Goal: Transaction & Acquisition: Purchase product/service

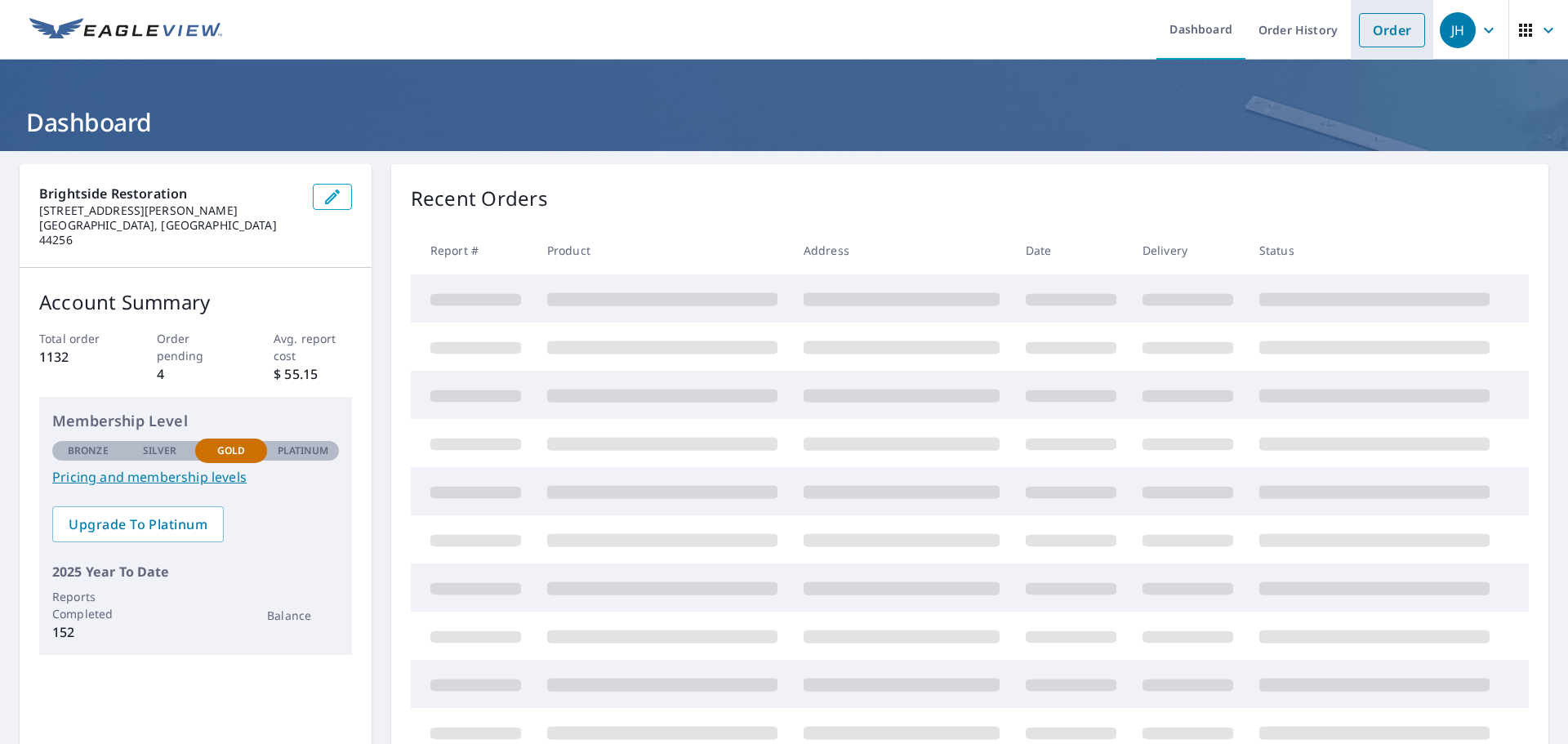
click at [1373, 35] on link "Order" at bounding box center [1392, 30] width 67 height 34
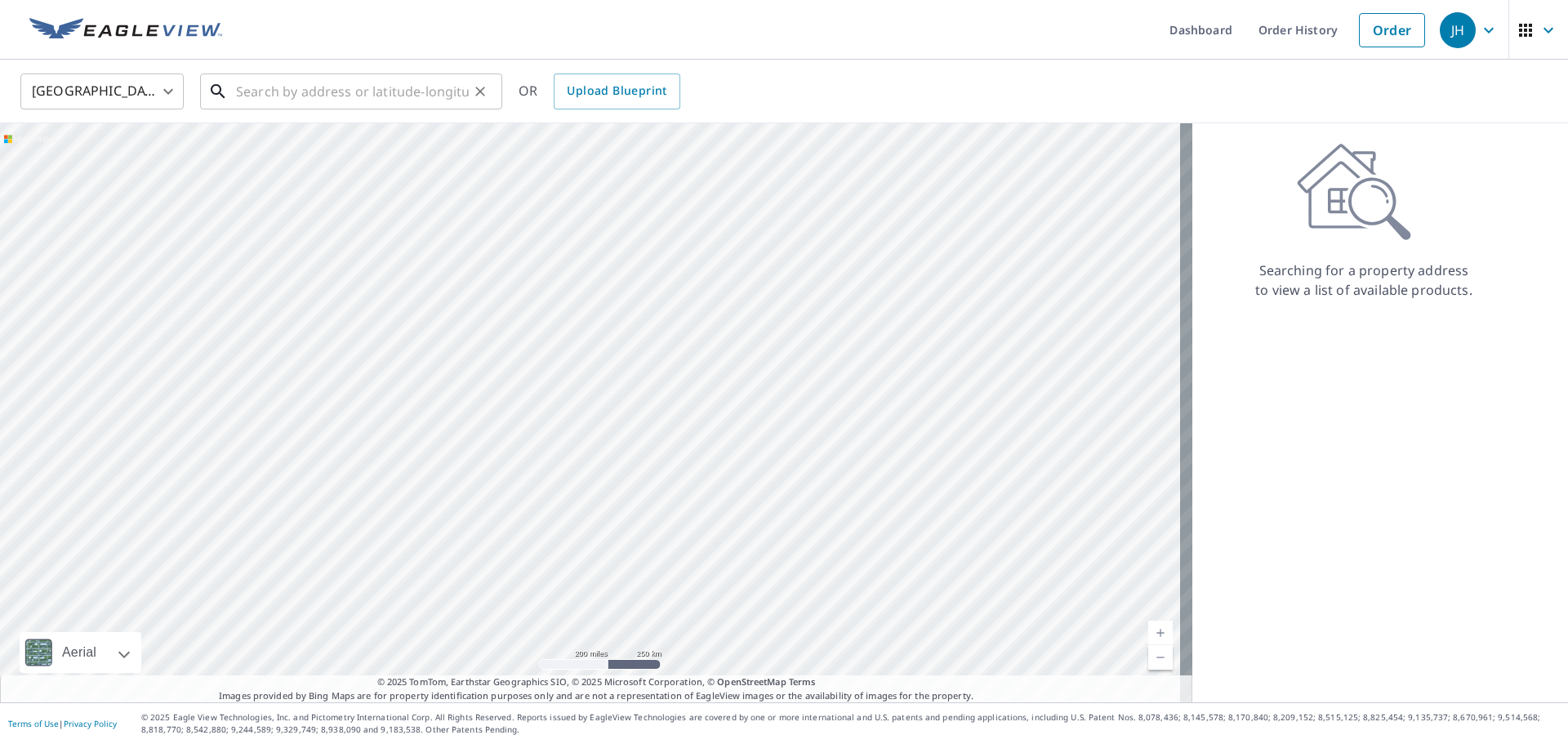
click at [289, 97] on input "text" at bounding box center [352, 91] width 233 height 46
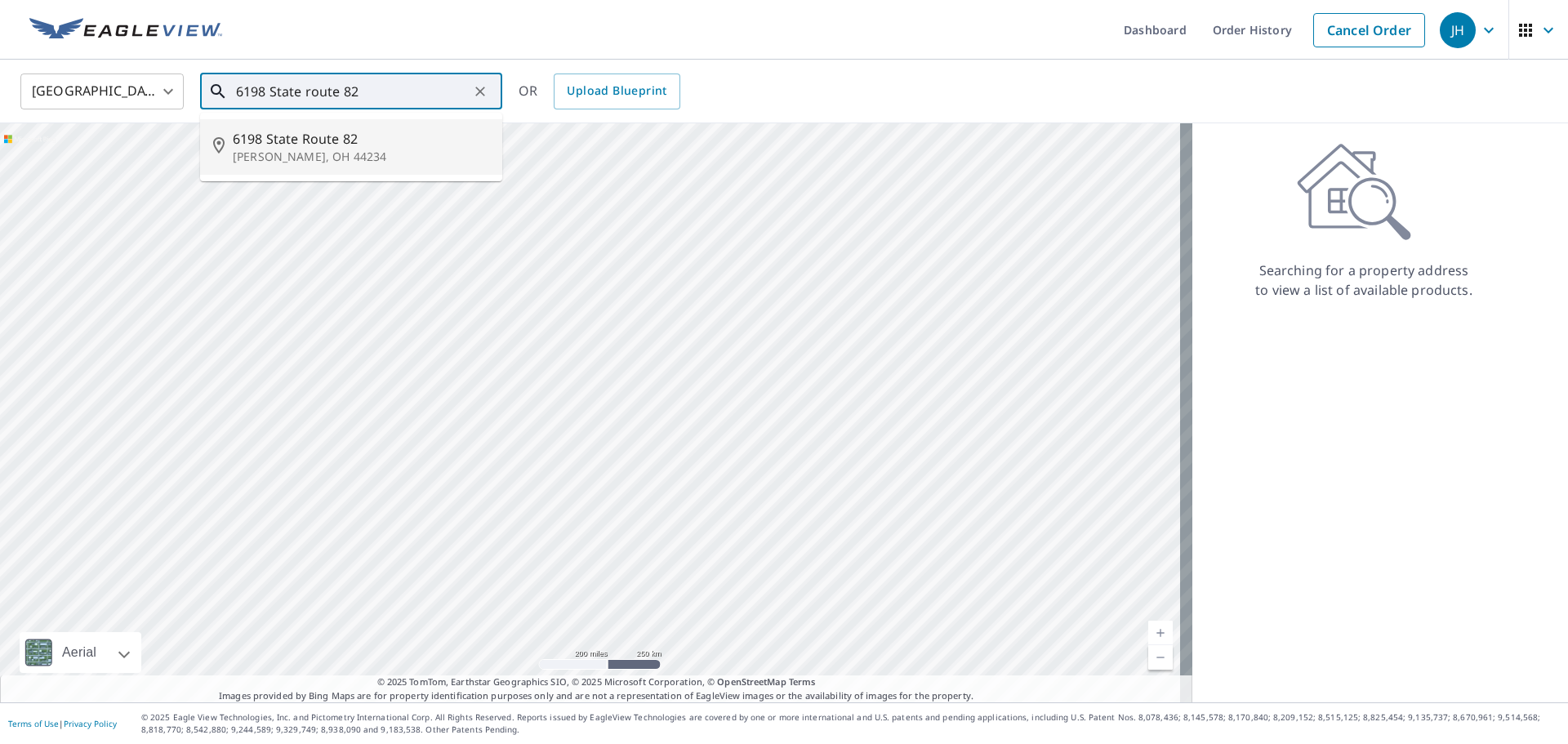
click at [276, 148] on p "[PERSON_NAME], OH 44234" at bounding box center [361, 156] width 257 height 16
type input "[STREET_ADDRESS][PERSON_NAME]"
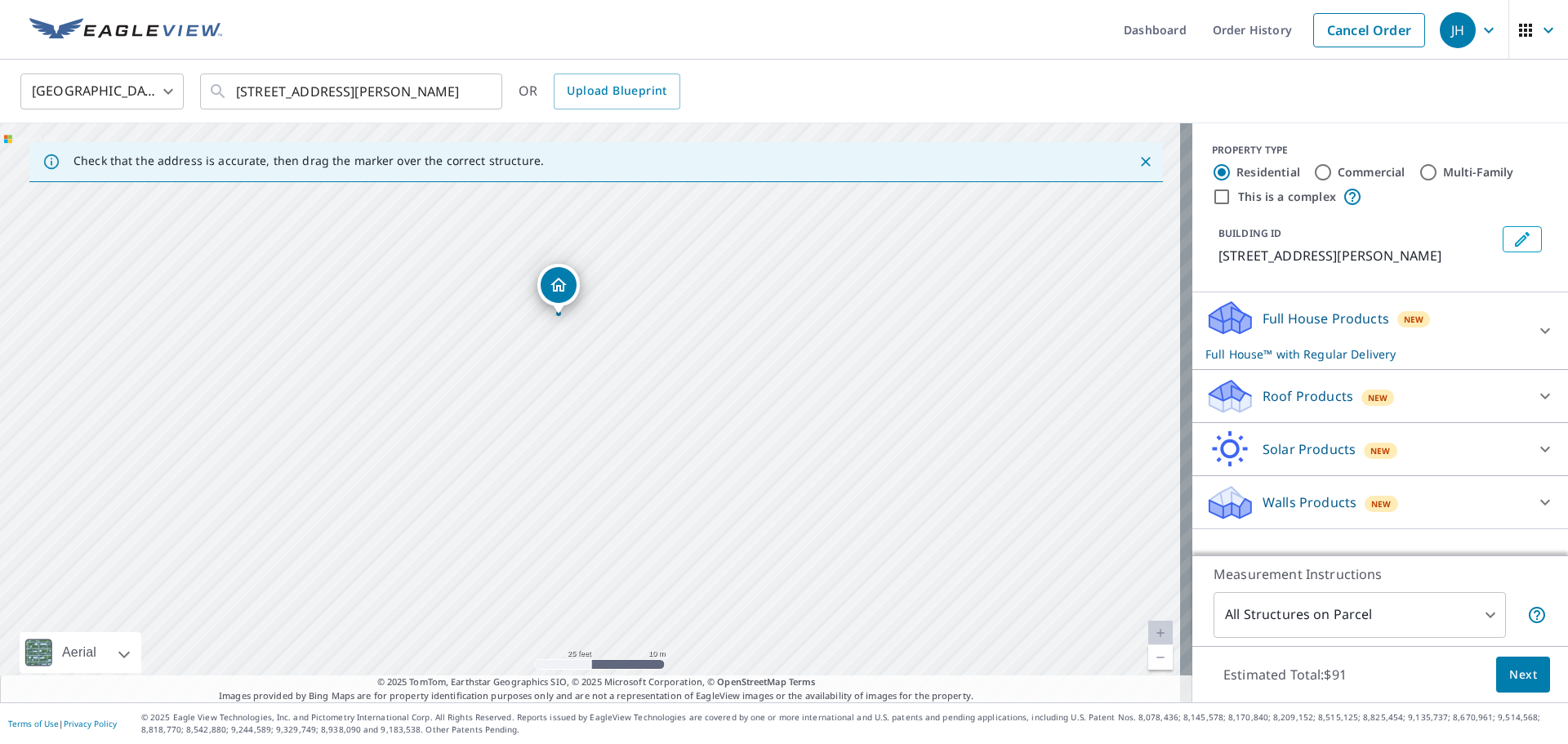
drag, startPoint x: 607, startPoint y: 442, endPoint x: 600, endPoint y: 626, distance: 184.1
click at [600, 626] on div "[STREET_ADDRESS][PERSON_NAME]" at bounding box center [596, 413] width 1193 height 579
click at [1298, 498] on p "Walls Products" at bounding box center [1310, 502] width 94 height 20
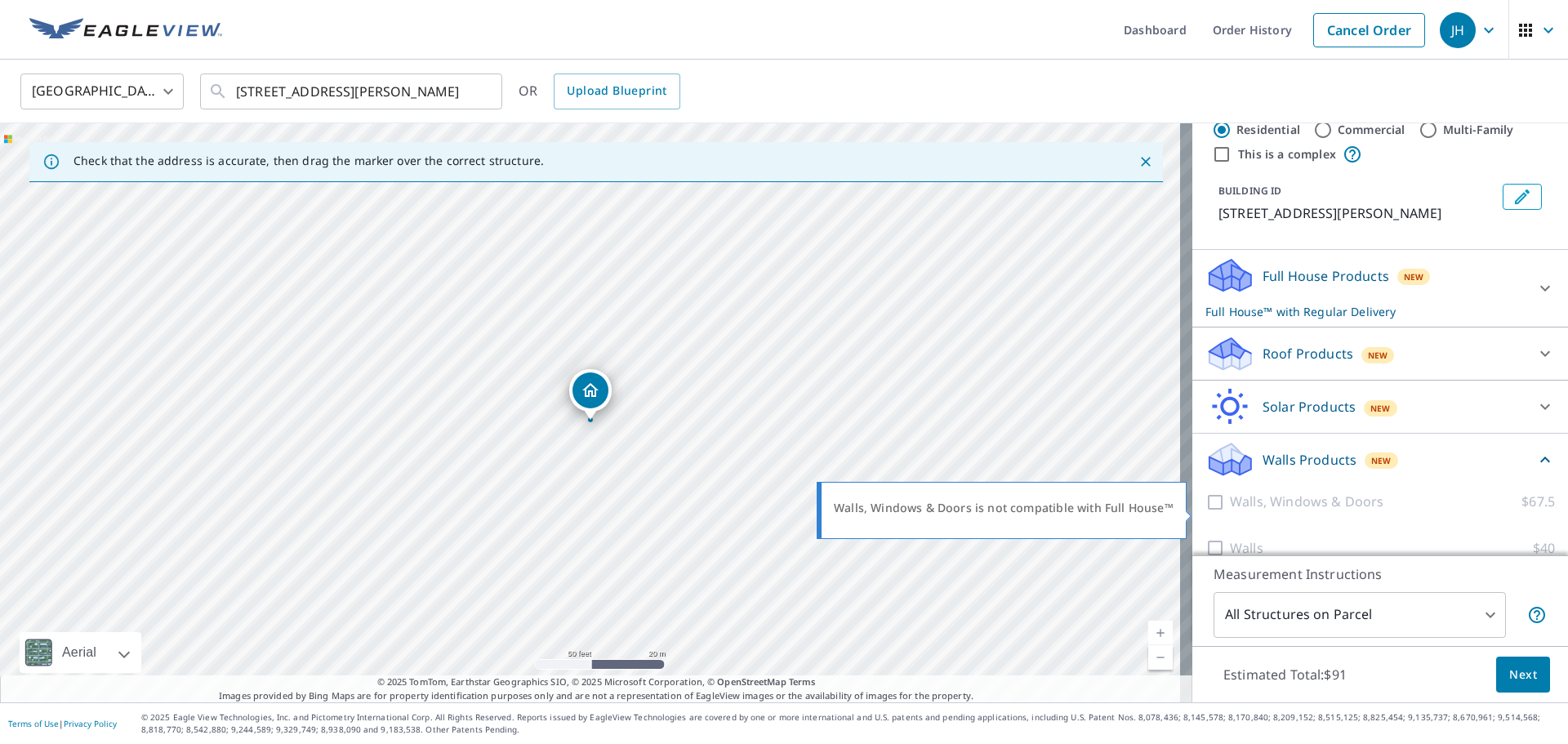
scroll to position [66, 0]
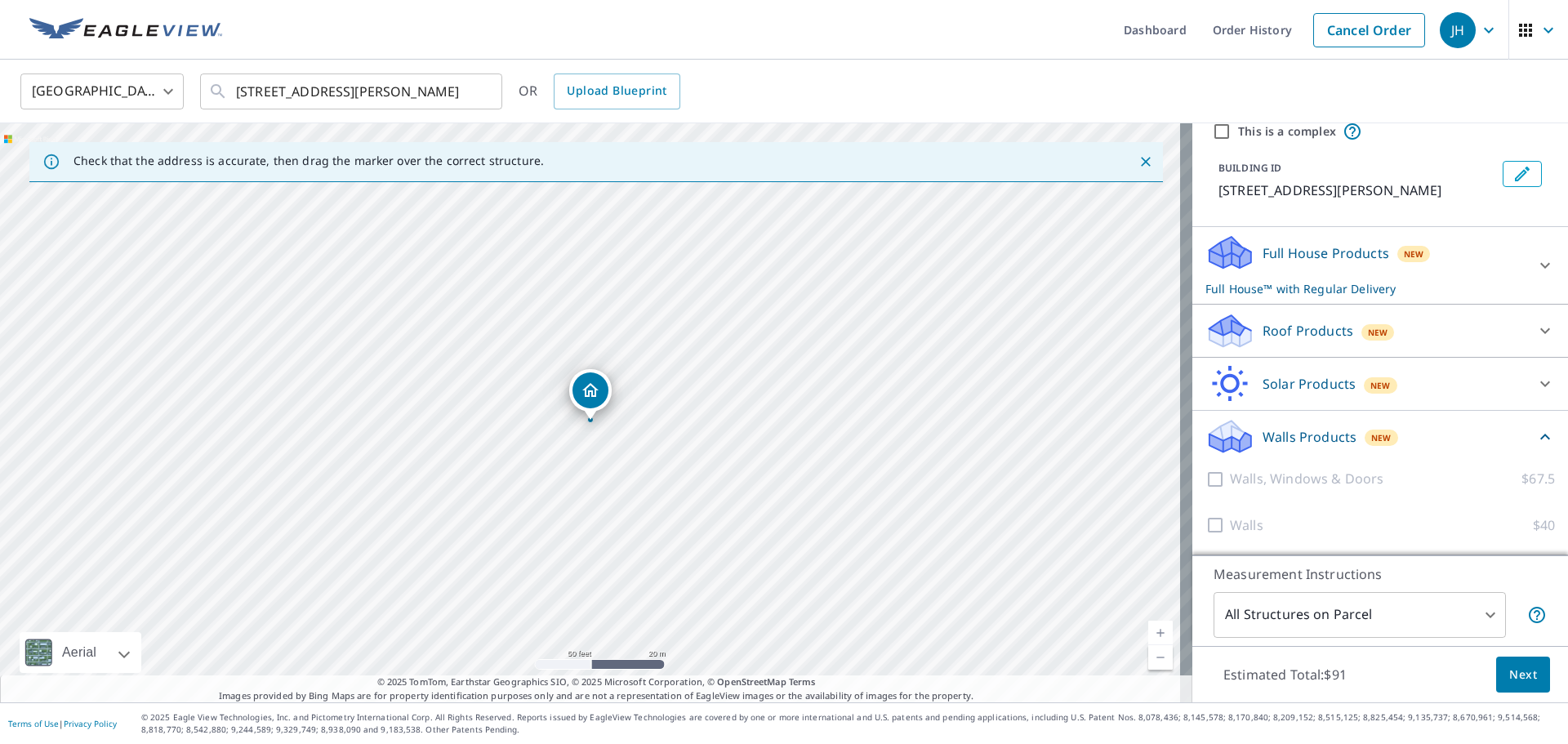
click at [1278, 259] on p "Full House Products" at bounding box center [1326, 253] width 126 height 20
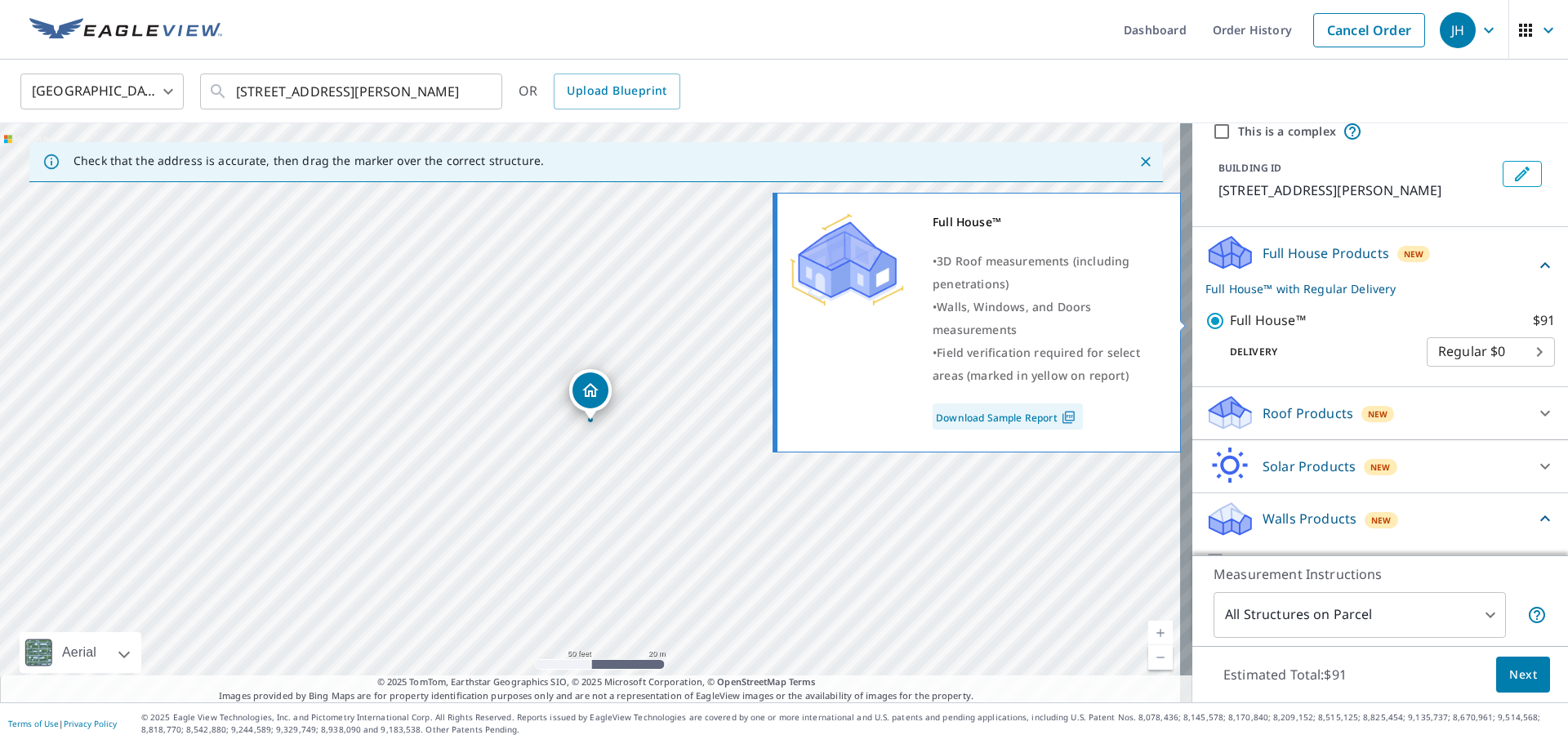
click at [1205, 323] on input "Full House™ $91" at bounding box center [1217, 321] width 25 height 20
checkbox input "false"
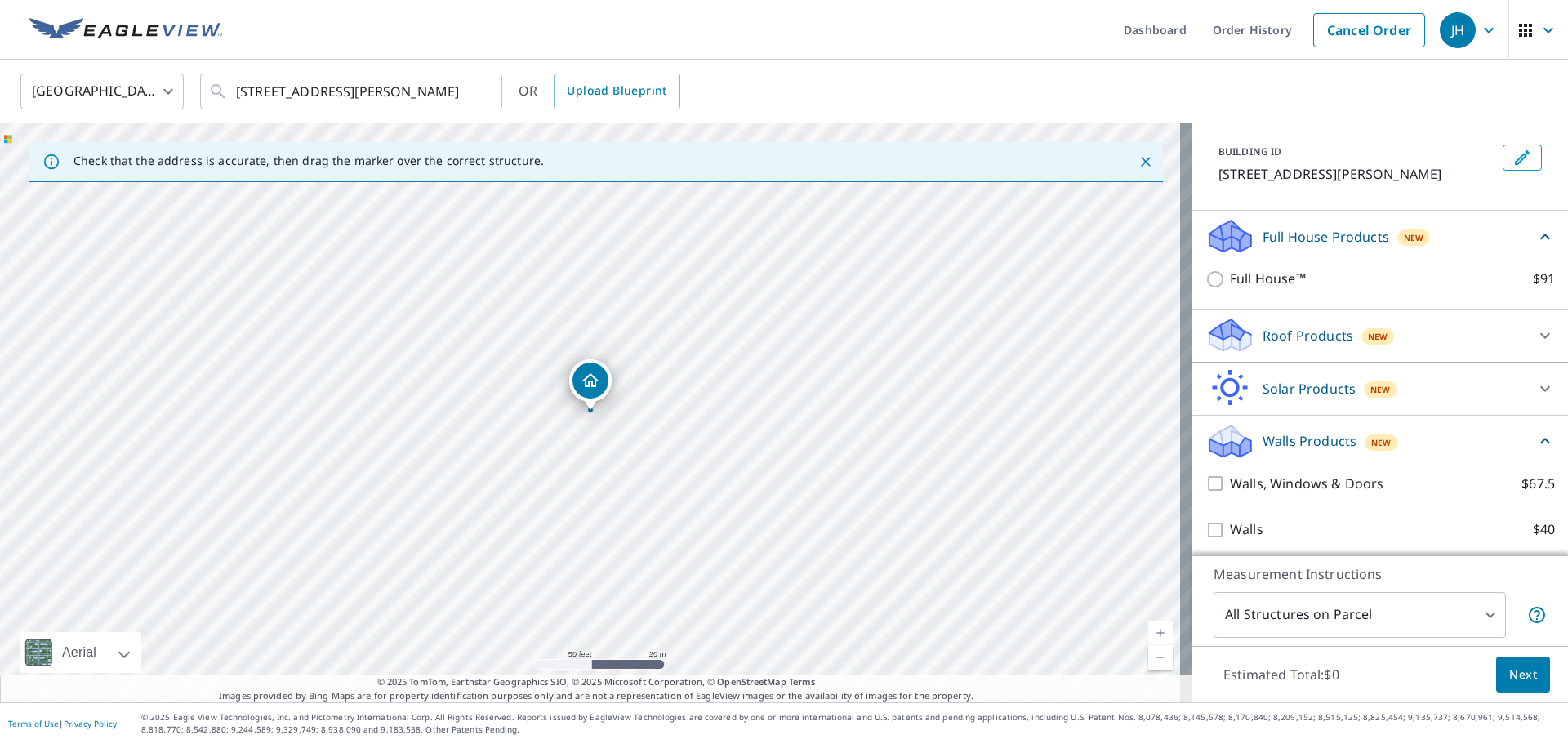
scroll to position [86, 0]
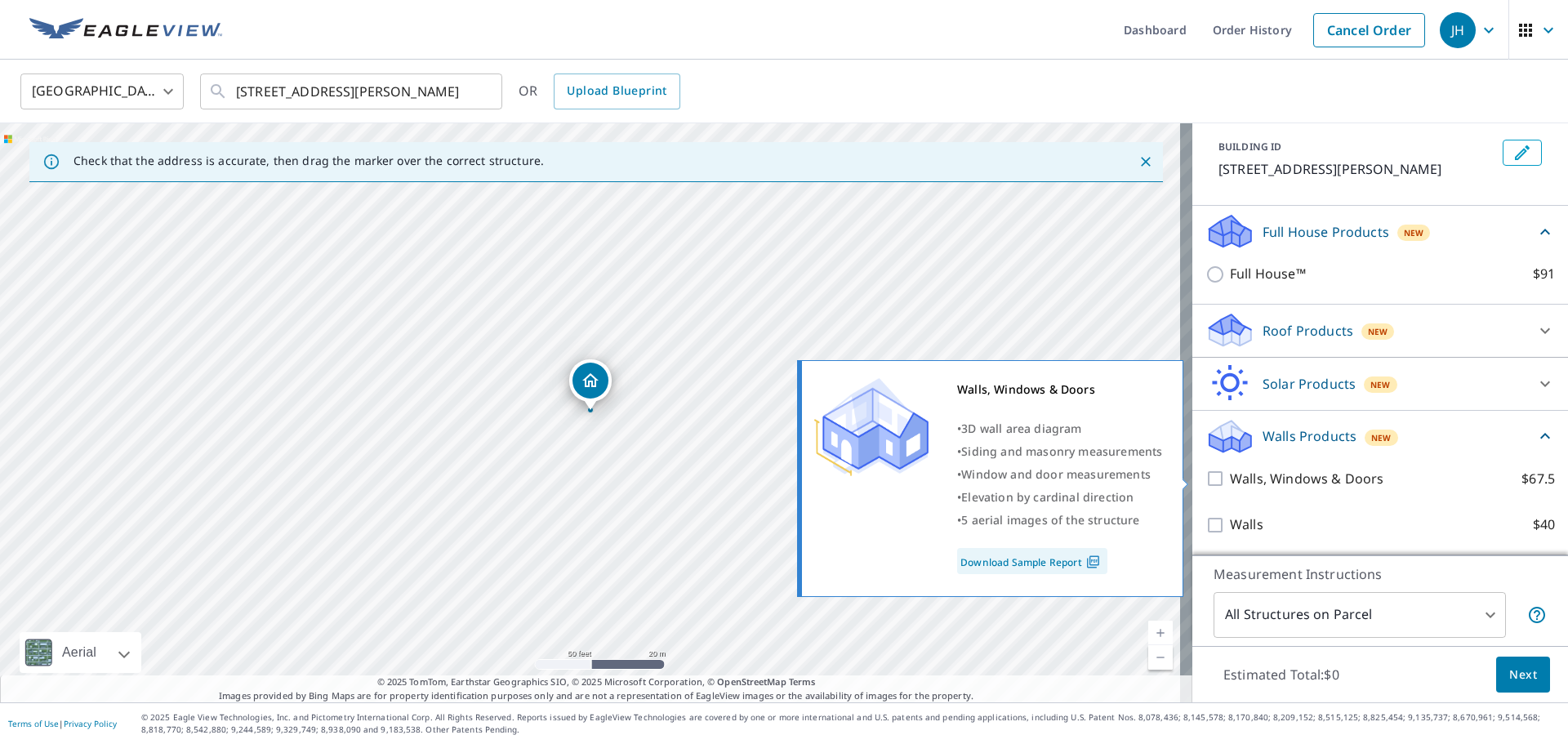
drag, startPoint x: 1206, startPoint y: 477, endPoint x: 1219, endPoint y: 495, distance: 22.2
click at [1206, 476] on input "Walls, Windows & Doors $67.5" at bounding box center [1217, 478] width 25 height 20
checkbox input "true"
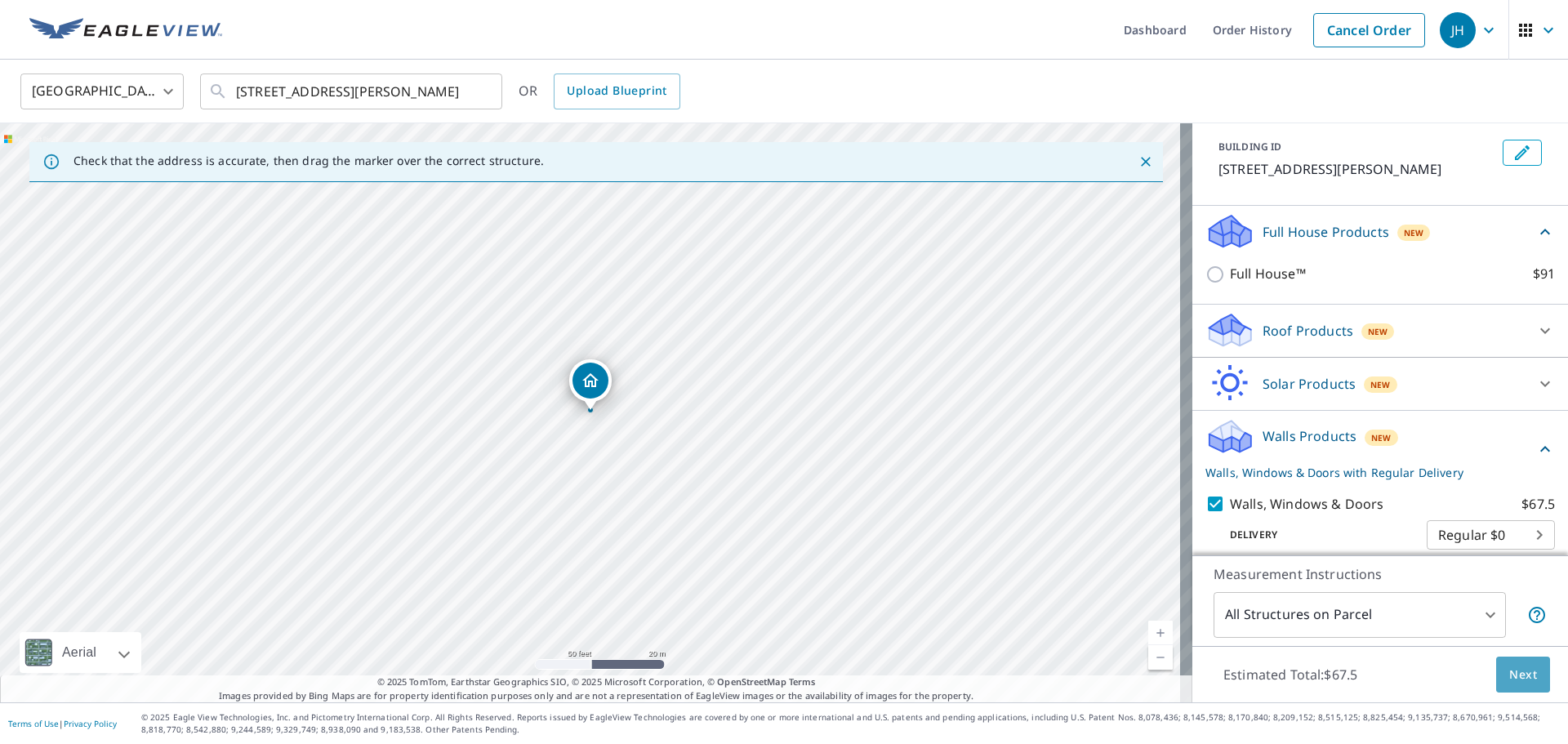
click at [1527, 689] on button "Next" at bounding box center [1523, 675] width 54 height 37
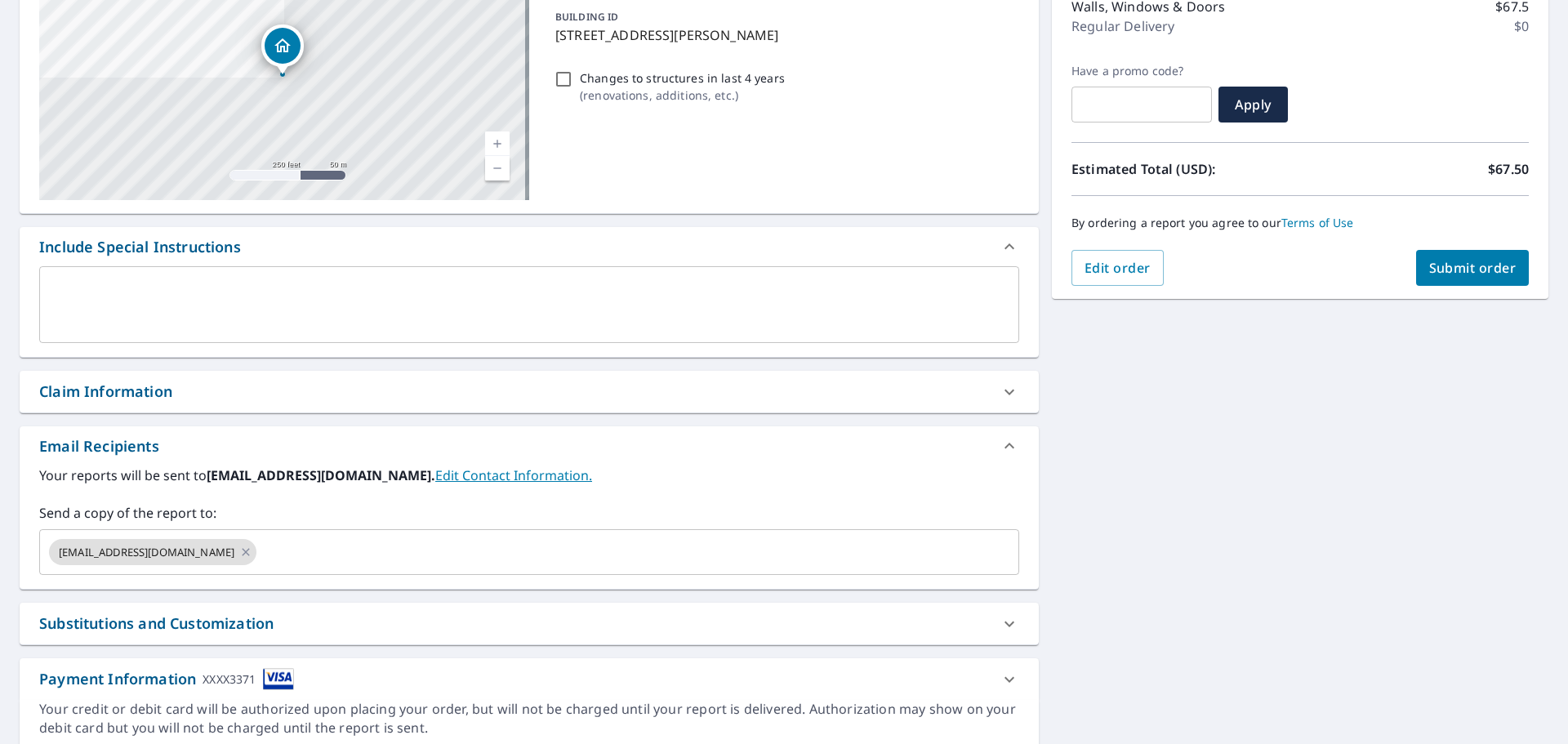
scroll to position [245, 0]
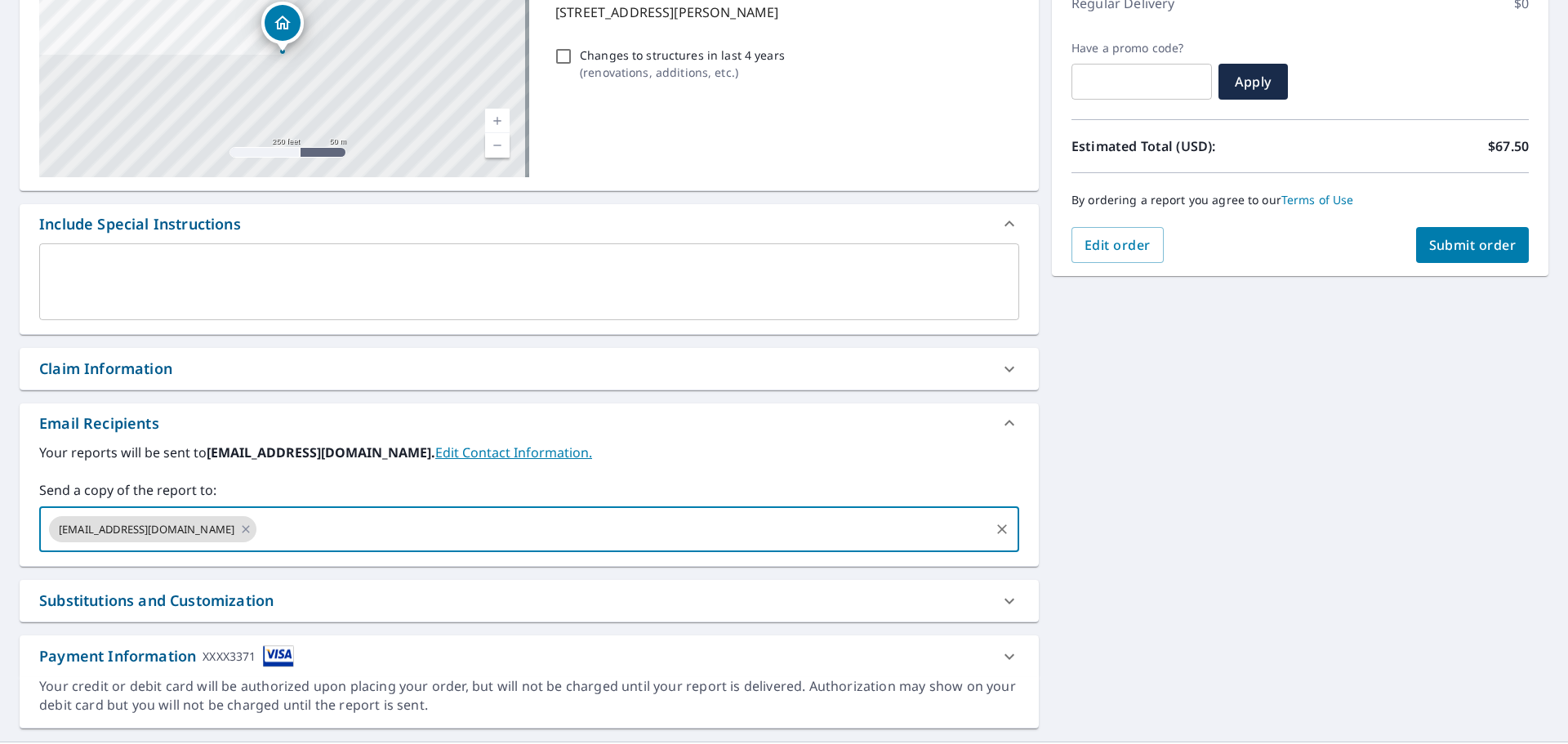
click at [439, 537] on input "text" at bounding box center [623, 529] width 729 height 31
type input "[EMAIL_ADDRESS][DOMAIN_NAME]"
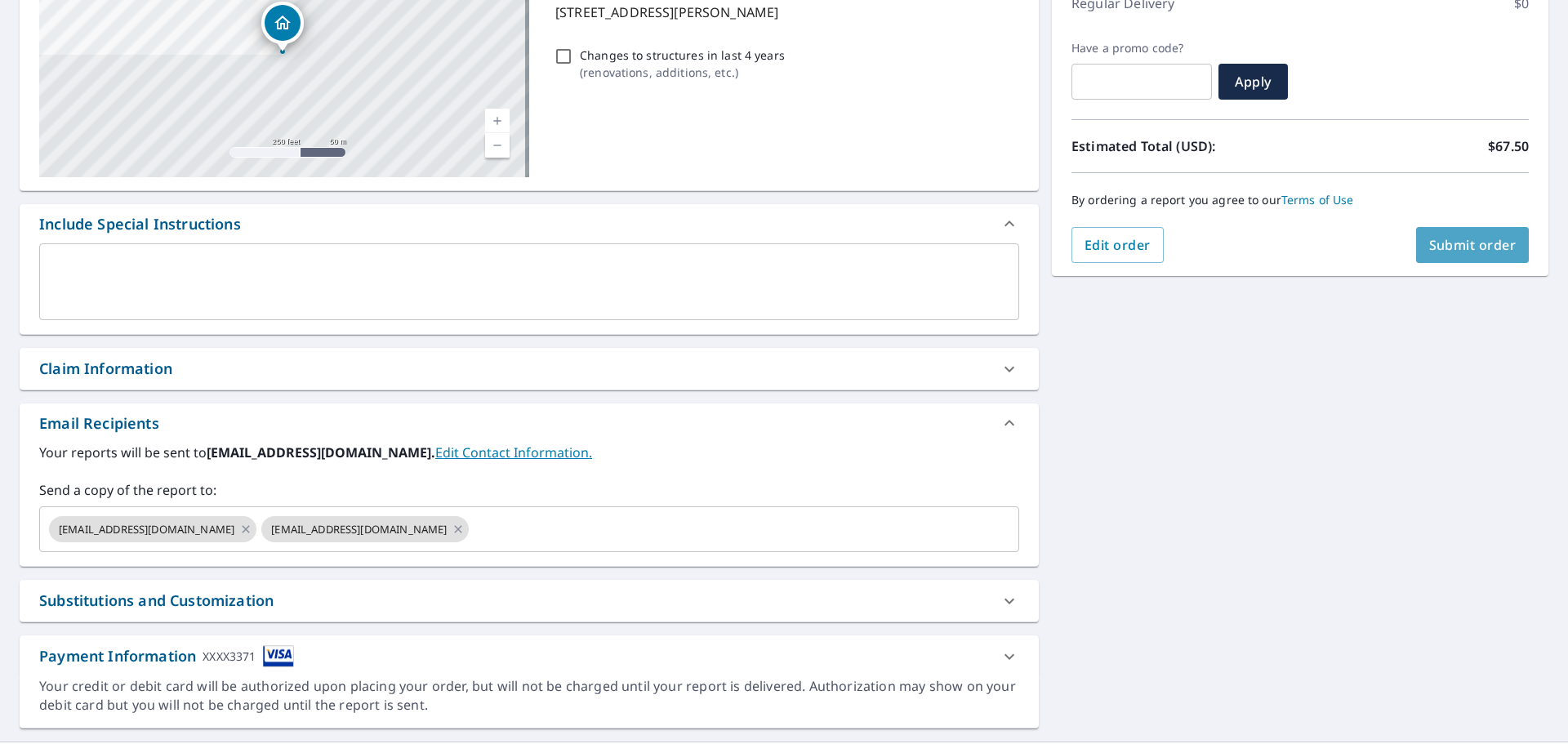
click at [1453, 238] on span "Submit order" at bounding box center [1472, 245] width 87 height 18
checkbox input "true"
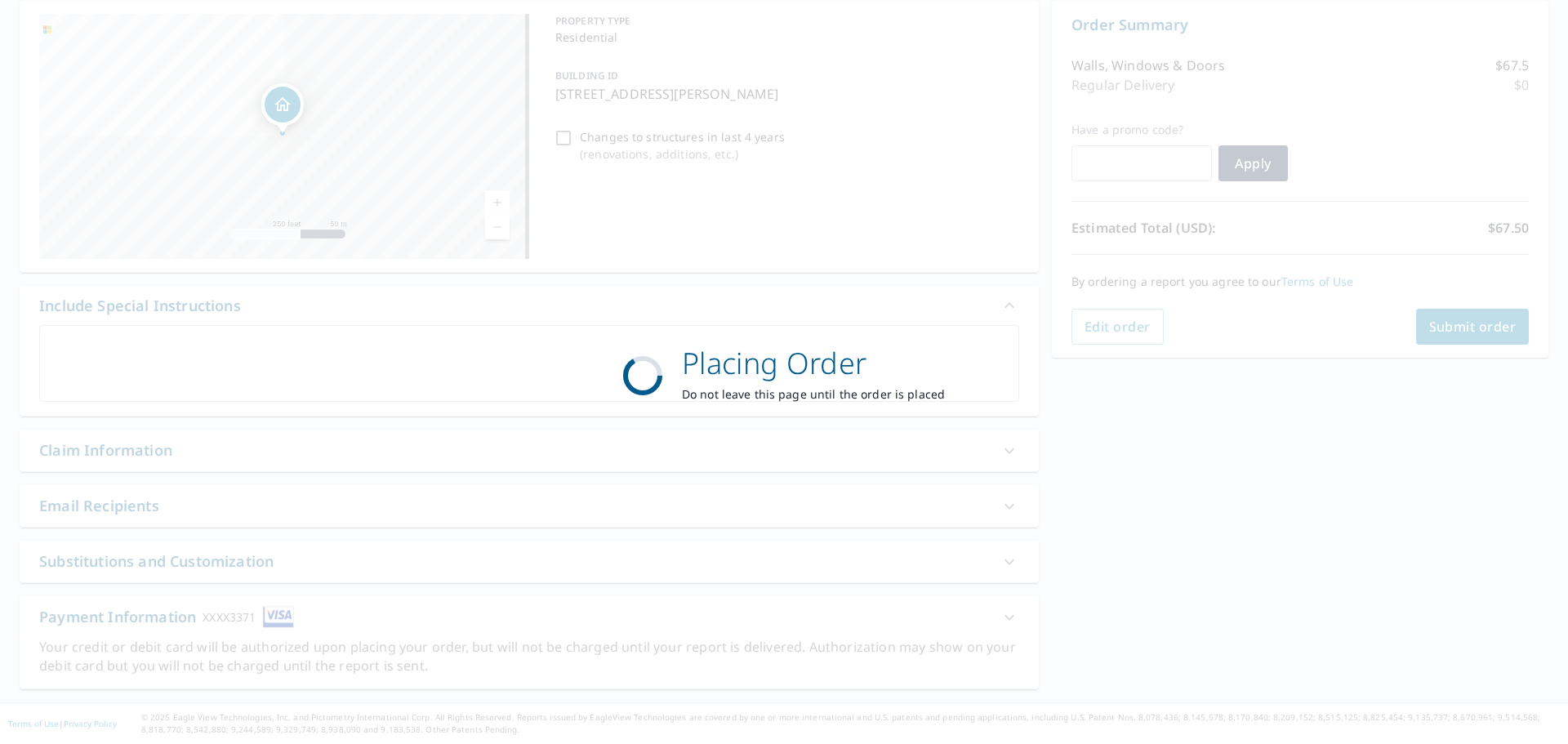
scroll to position [163, 0]
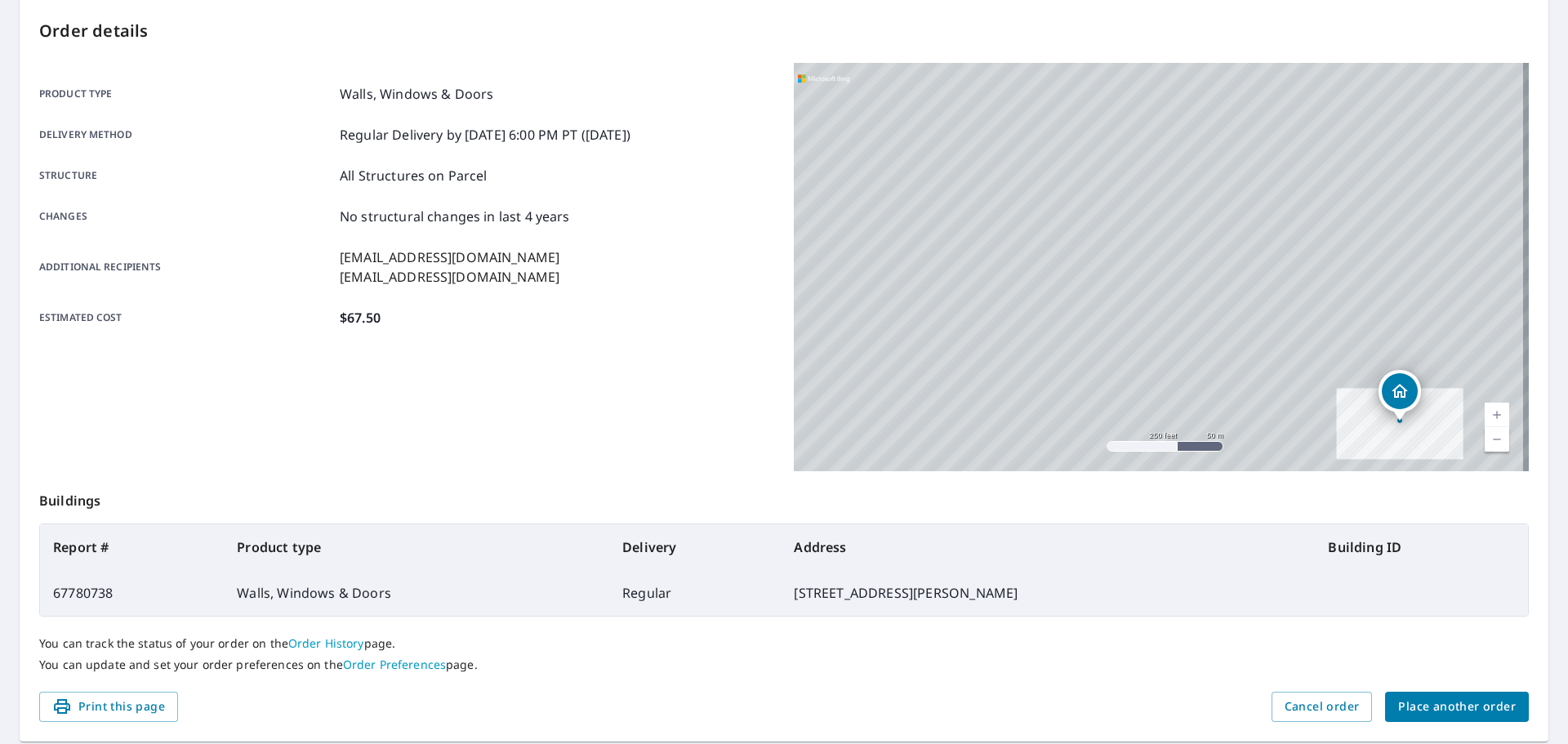
scroll to position [218, 0]
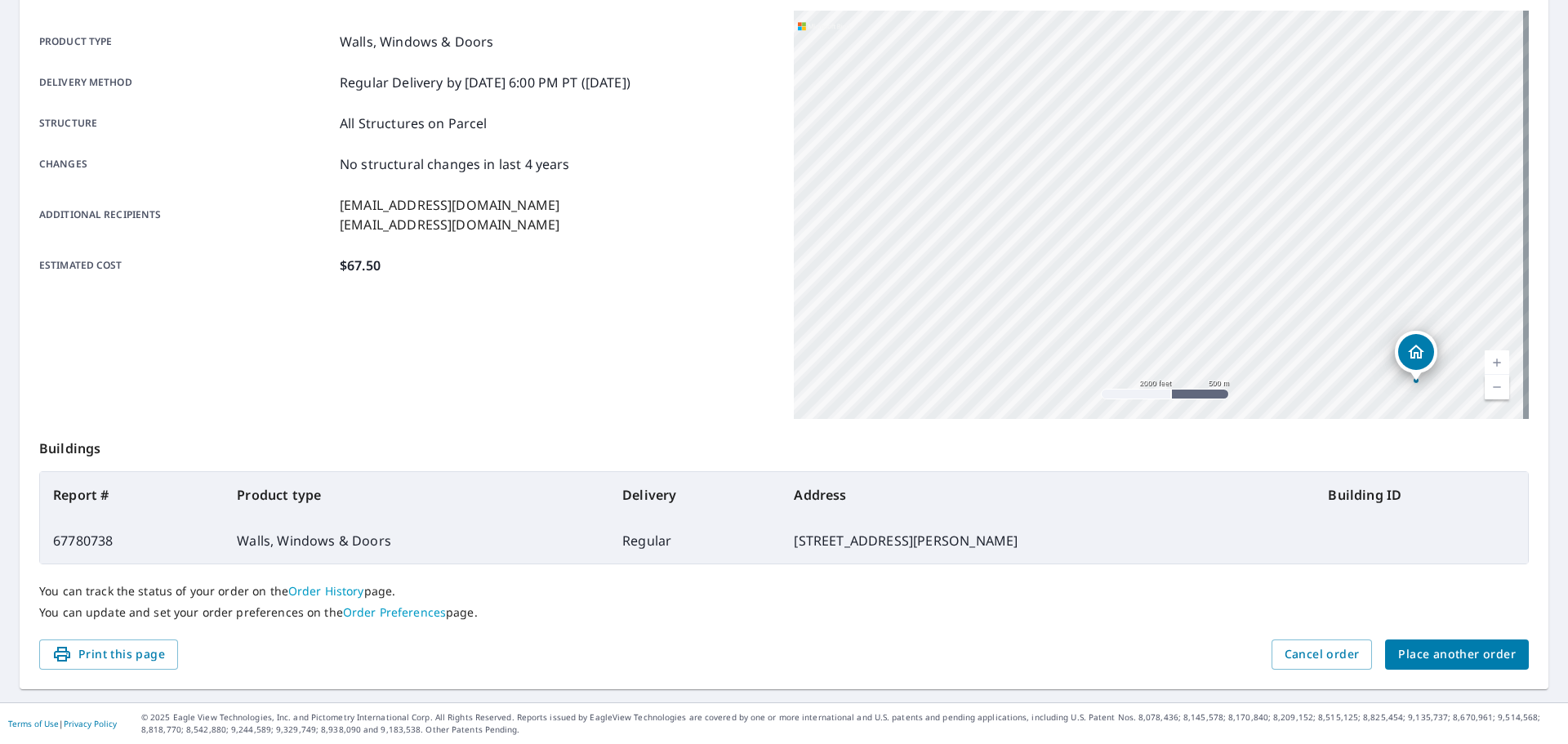
click at [1458, 660] on span "Place another order" at bounding box center [1457, 654] width 118 height 20
